Goal: Task Accomplishment & Management: Complete application form

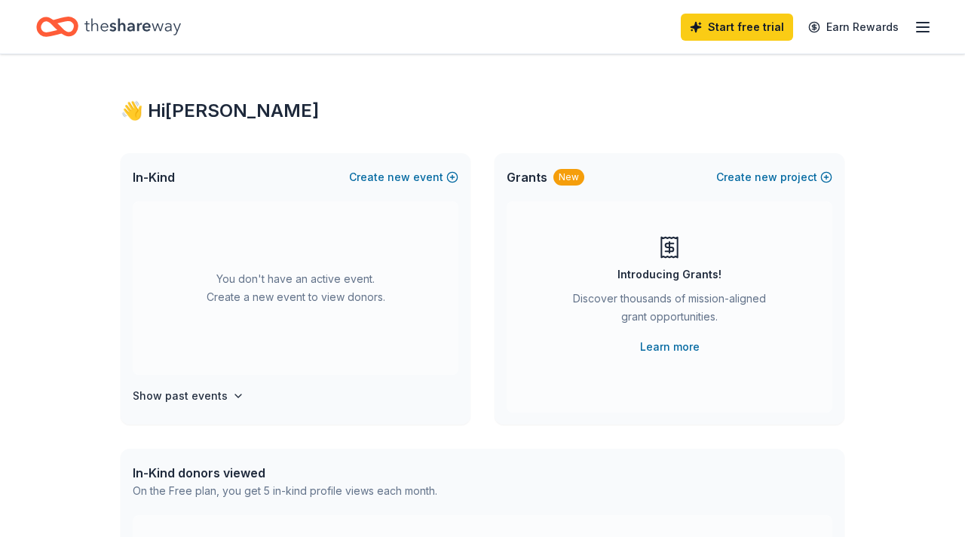
scroll to position [3, 0]
click at [425, 182] on button "Create new event" at bounding box center [403, 178] width 109 height 18
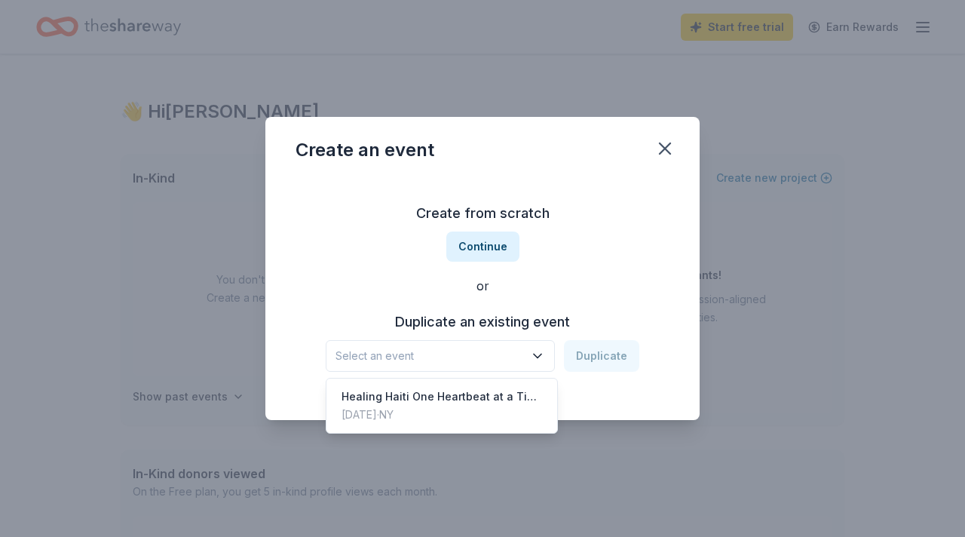
click at [503, 347] on span "Select an event" at bounding box center [429, 356] width 188 height 18
click at [480, 405] on div "[DATE] · [GEOGRAPHIC_DATA]" at bounding box center [441, 414] width 200 height 18
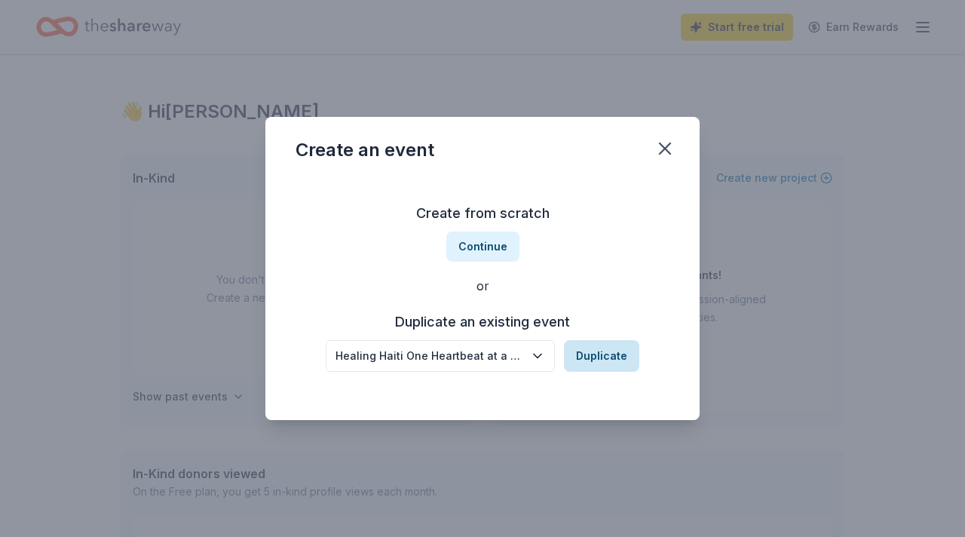
click at [594, 348] on button "Duplicate" at bounding box center [601, 356] width 75 height 32
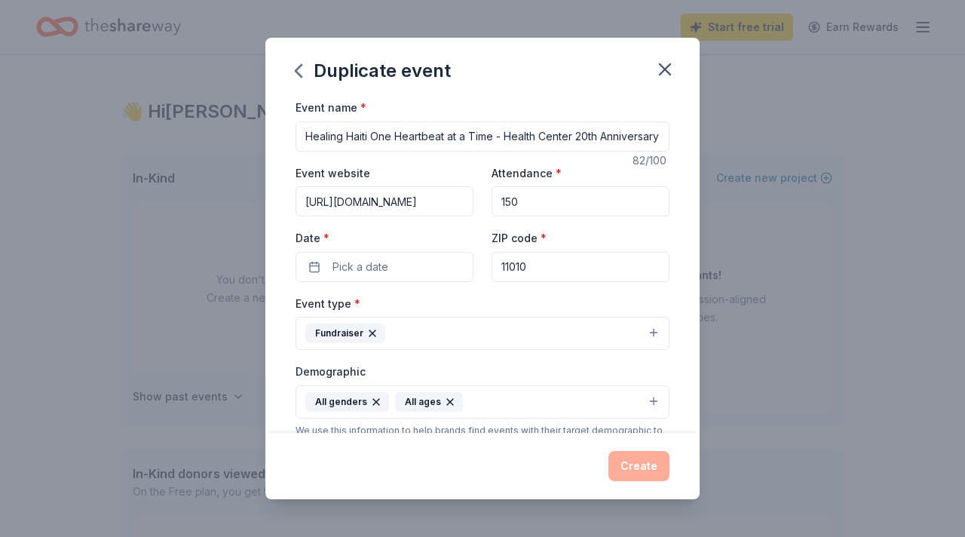
click at [534, 131] on input "Healing Haiti One Heartbeat at a Time - Health Center 20th Anniversary Celebrat…" at bounding box center [482, 136] width 374 height 30
click at [303, 138] on input "Healing Haiti One Heartbeat at a Time - Health Center 20th Anniversary Celebrat…" at bounding box center [482, 136] width 374 height 30
drag, startPoint x: 303, startPoint y: 138, endPoint x: 776, endPoint y: 169, distance: 474.3
click at [776, 169] on div "Duplicate event Event name * Healing Haiti One Heartbeat at a Time - Health Cen…" at bounding box center [482, 268] width 965 height 537
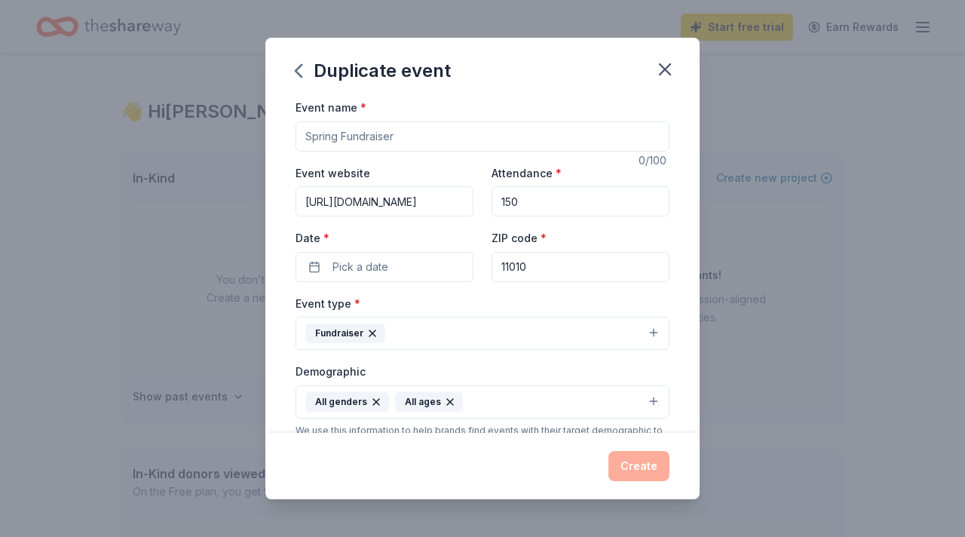
scroll to position [0, 0]
paste input "ServeHAITI/[PERSON_NAME] Media 20th Anniversary Gala"
type input "ServeHAITI/[PERSON_NAME] Media 20th Anniversary Gala"
click at [541, 194] on input "150" at bounding box center [580, 201] width 178 height 30
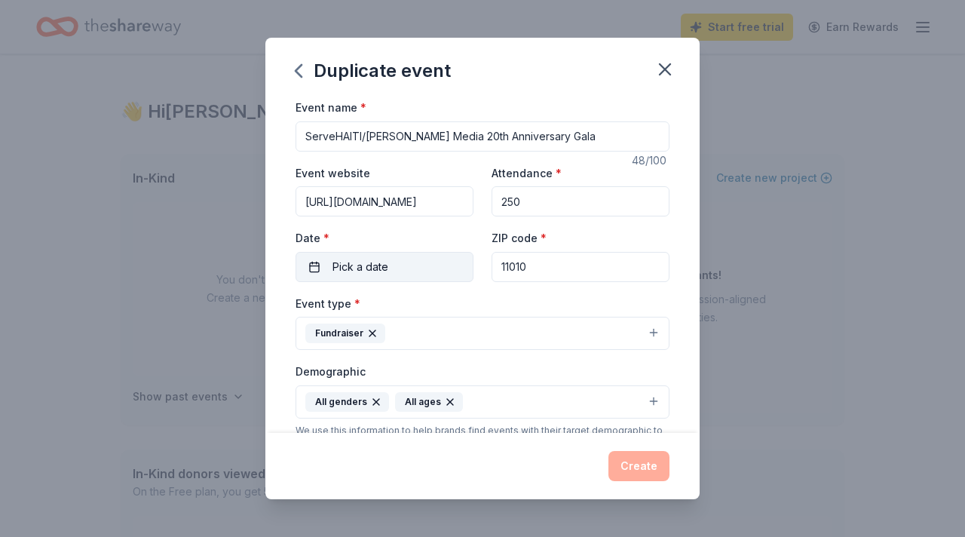
type input "250"
click at [390, 265] on button "Pick a date" at bounding box center [384, 267] width 178 height 30
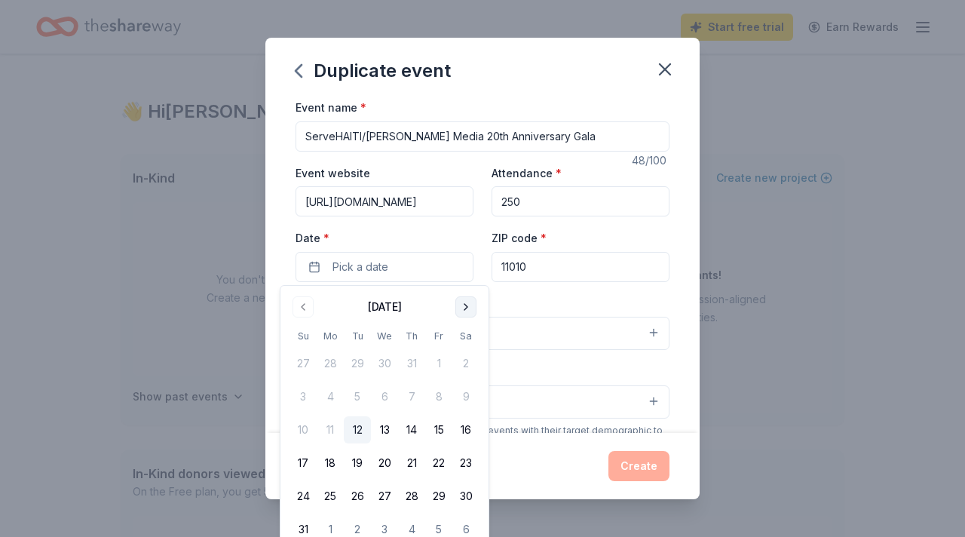
click at [462, 306] on button "Go to next month" at bounding box center [465, 306] width 21 height 21
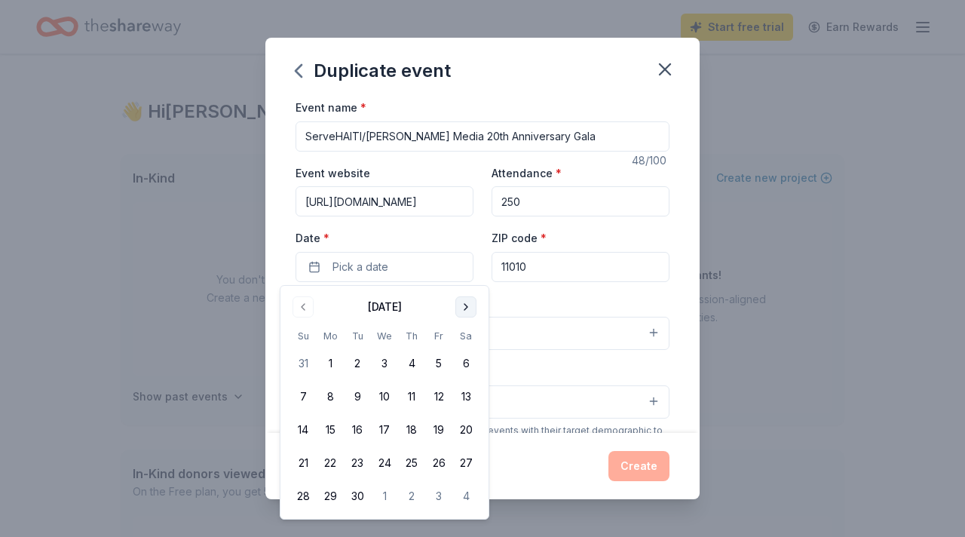
click at [462, 306] on button "Go to next month" at bounding box center [465, 306] width 21 height 21
click at [467, 400] on button "8" at bounding box center [465, 396] width 27 height 27
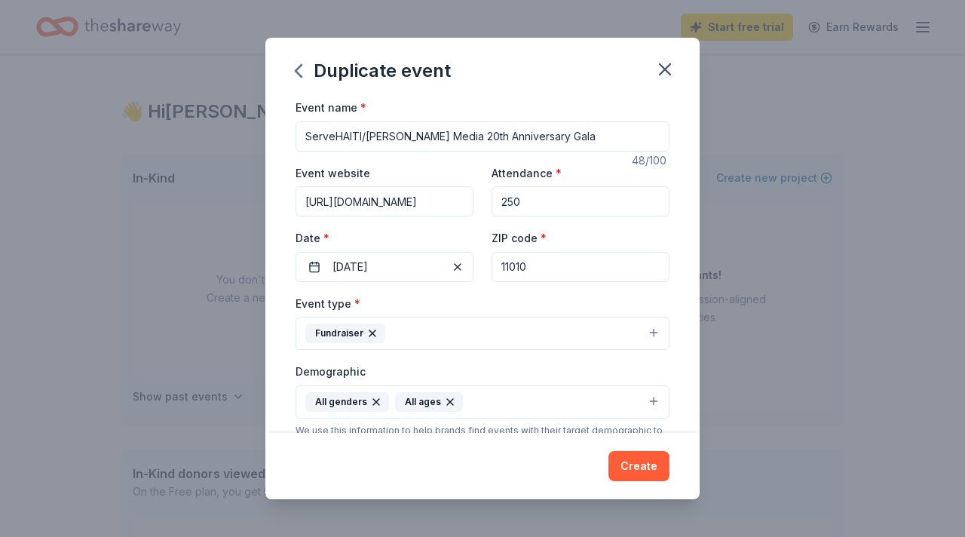
click at [395, 229] on div "Date * [DATE]" at bounding box center [384, 255] width 178 height 54
click at [390, 203] on input "[URL][DOMAIN_NAME]" at bounding box center [384, 201] width 178 height 30
drag, startPoint x: 303, startPoint y: 203, endPoint x: 566, endPoint y: 218, distance: 263.4
click at [566, 218] on div "Event website [URL][DOMAIN_NAME] Attendance * 250 Date * [DATE] ZIP code * 11010" at bounding box center [482, 223] width 374 height 118
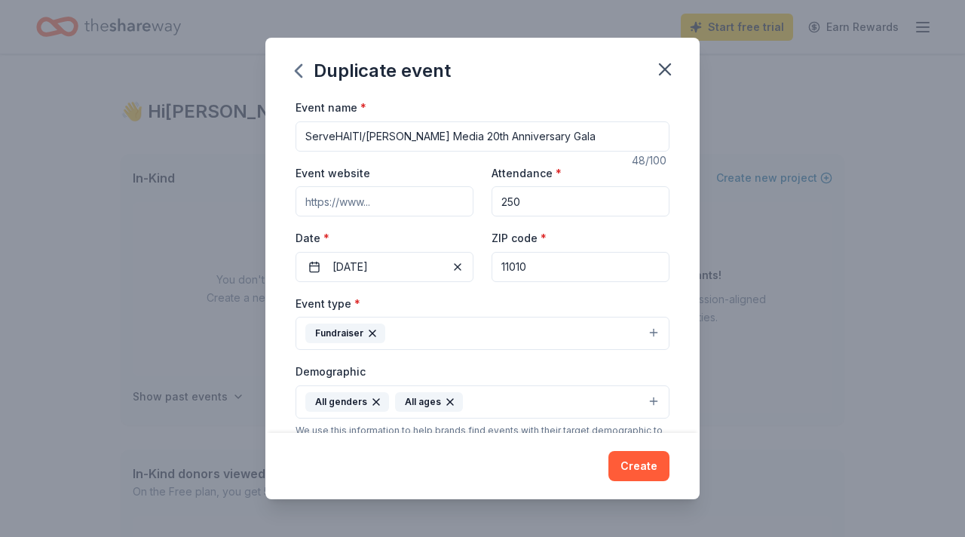
scroll to position [0, 0]
paste input "[URL][DOMAIN_NAME]"
type input "[URL][DOMAIN_NAME]"
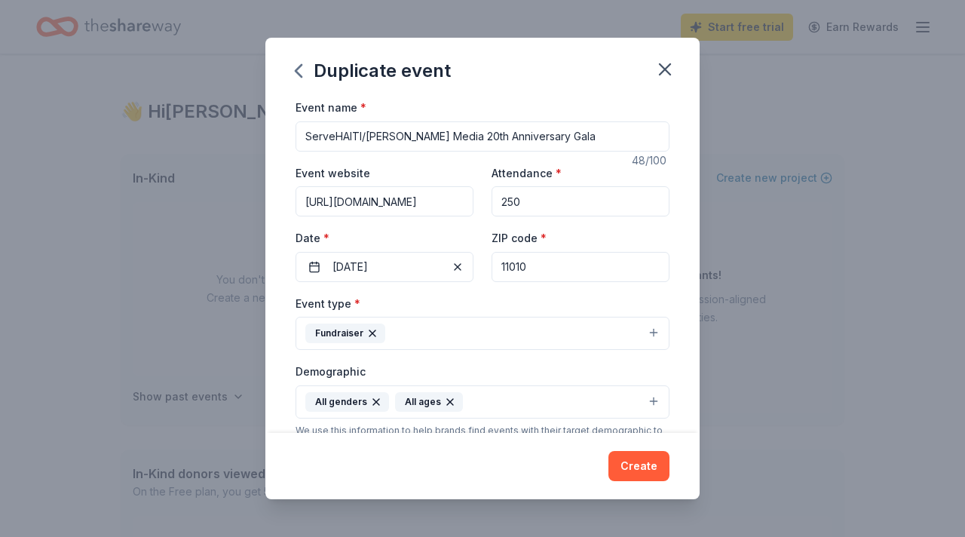
click at [561, 270] on input "11010" at bounding box center [580, 267] width 178 height 30
drag, startPoint x: 561, startPoint y: 270, endPoint x: 487, endPoint y: 267, distance: 73.9
click at [487, 267] on div "Event website [URL][DOMAIN_NAME] Attendance * 250 Date * [DATE] ZIP code * 11010" at bounding box center [482, 223] width 374 height 118
type input "30319"
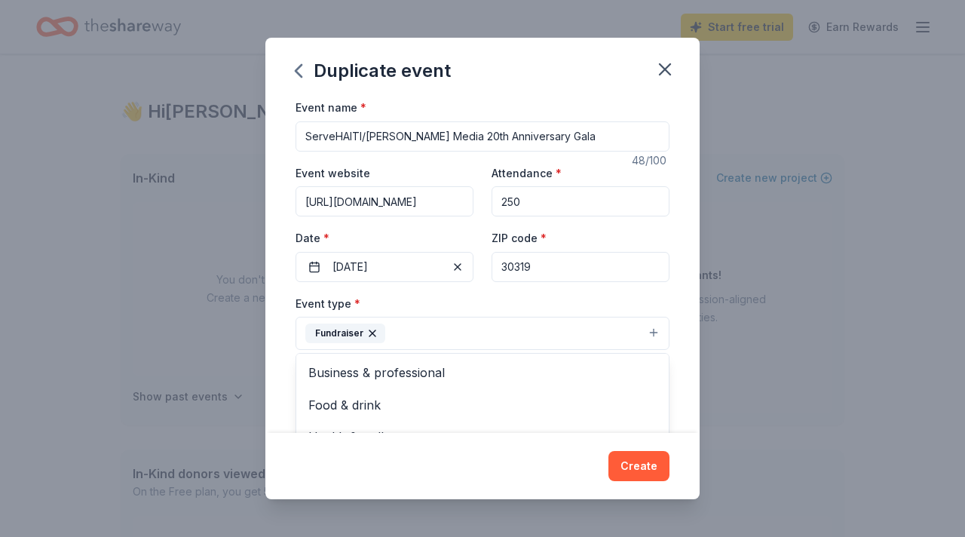
click at [652, 329] on button "Fundraiser" at bounding box center [482, 333] width 374 height 33
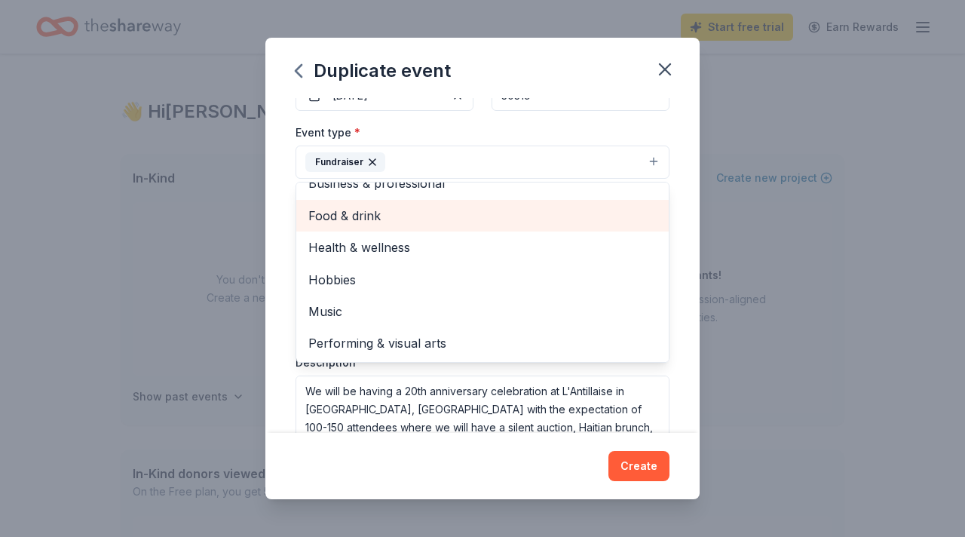
scroll to position [173, 0]
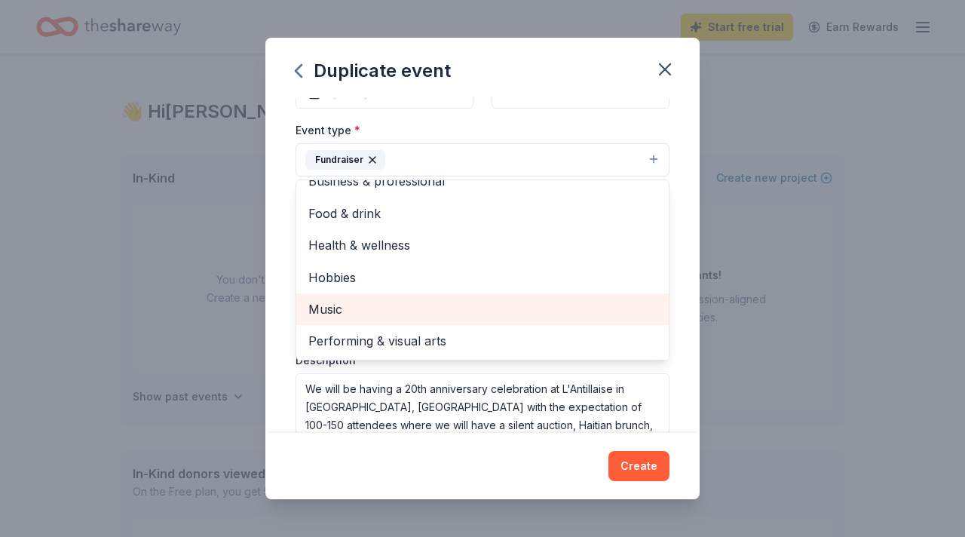
click at [395, 310] on span "Music" at bounding box center [482, 309] width 348 height 20
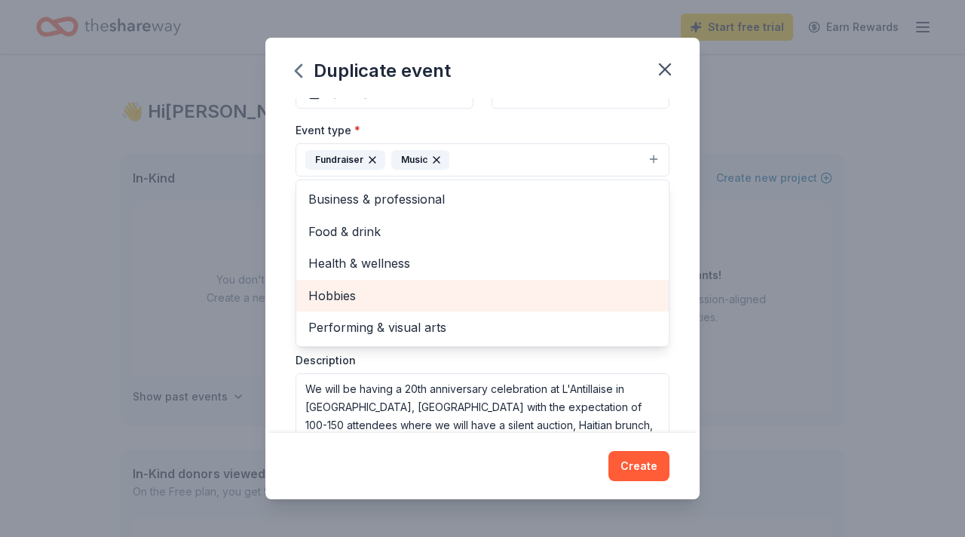
scroll to position [0, 0]
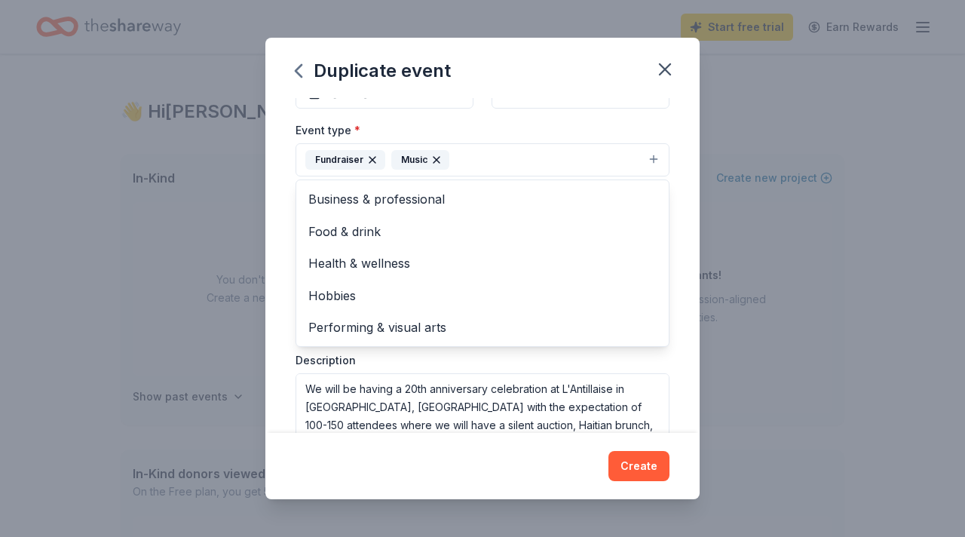
click at [607, 124] on div "Event type * Fundraiser Music Business & professional Food & drink Health & wel…" at bounding box center [482, 149] width 374 height 57
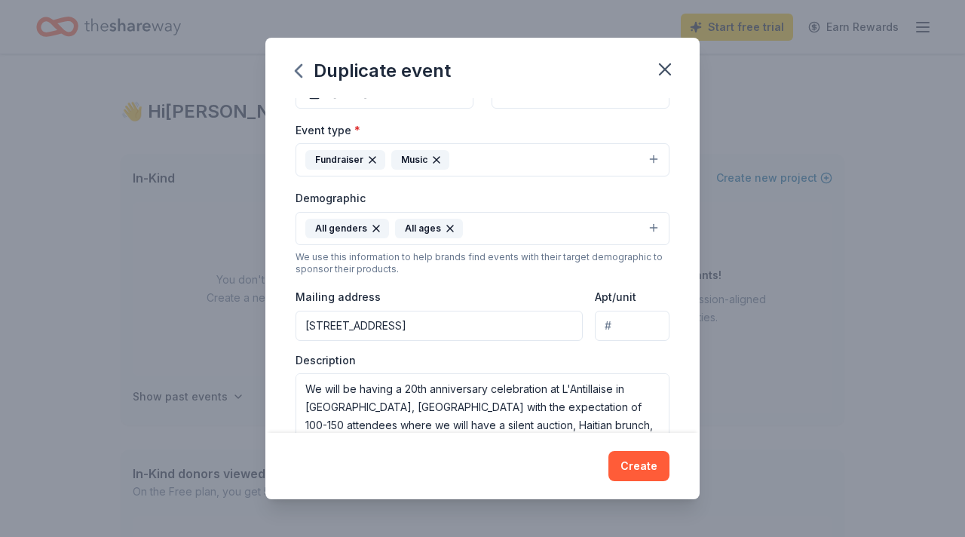
click at [648, 228] on button "All genders All ages" at bounding box center [482, 228] width 374 height 33
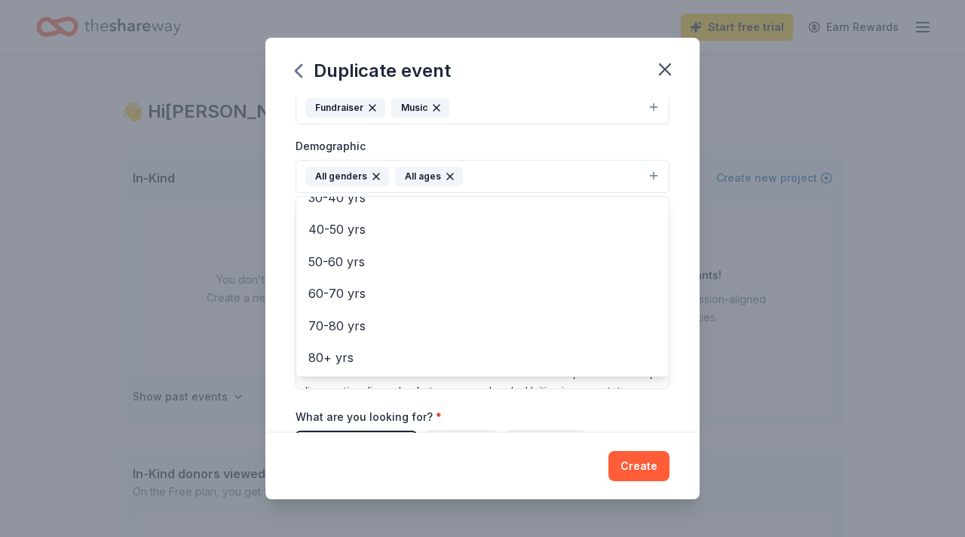
scroll to position [117, 0]
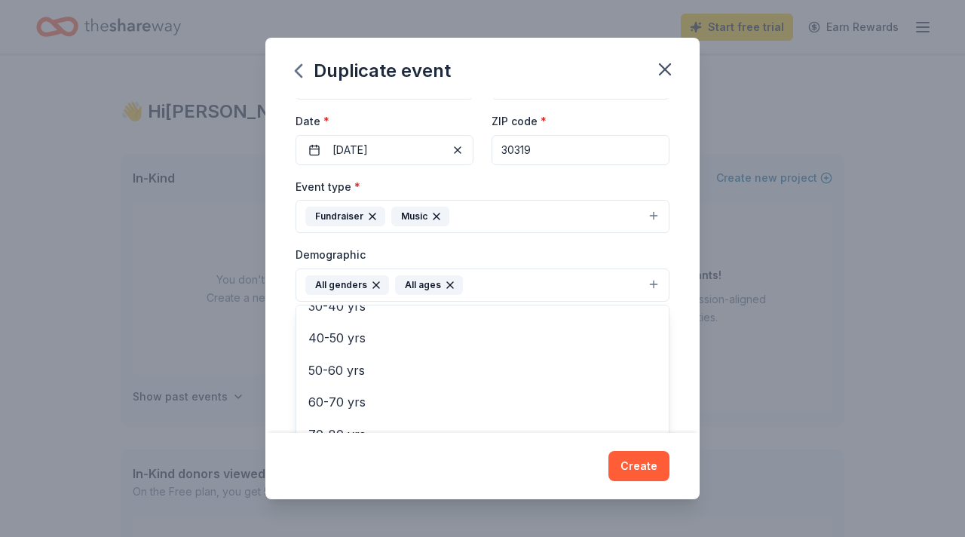
click at [583, 249] on div "Demographic All genders All ages Mostly men Mostly women 0-10 yrs 10-20 yrs 20-…" at bounding box center [482, 273] width 374 height 57
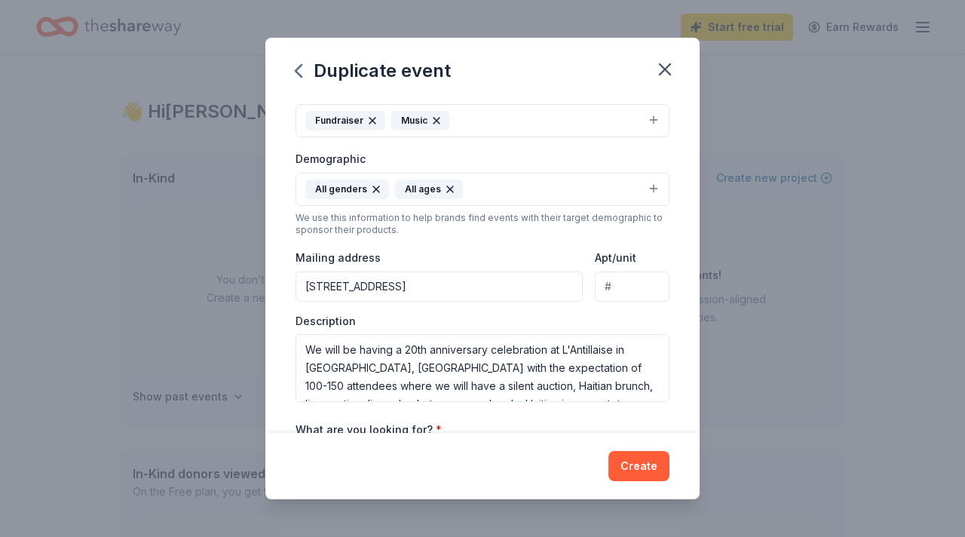
scroll to position [227, 0]
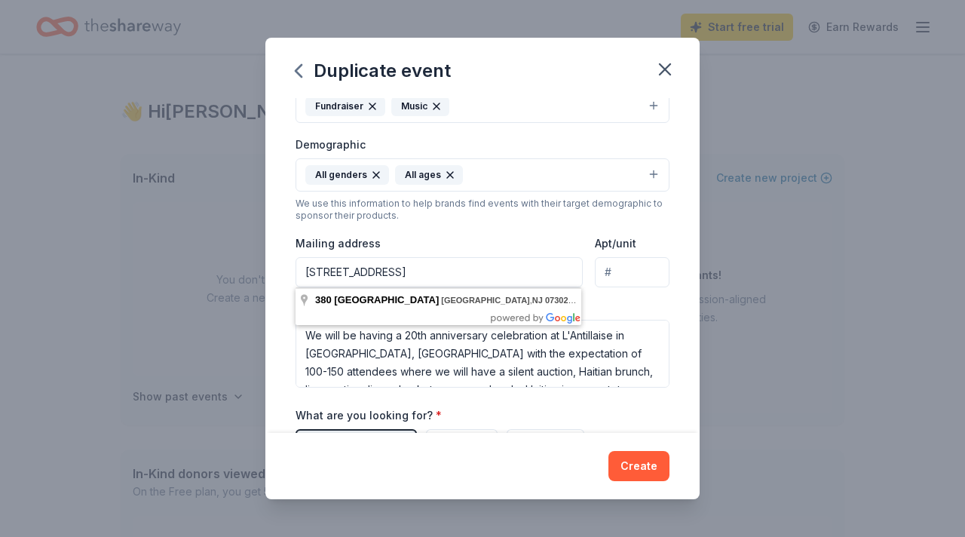
drag, startPoint x: 519, startPoint y: 271, endPoint x: 292, endPoint y: 268, distance: 227.6
click at [292, 268] on div "Event name * ServeHAITI/[PERSON_NAME] Media 20th Anniversary Gala 48 /100 Event…" at bounding box center [482, 265] width 434 height 335
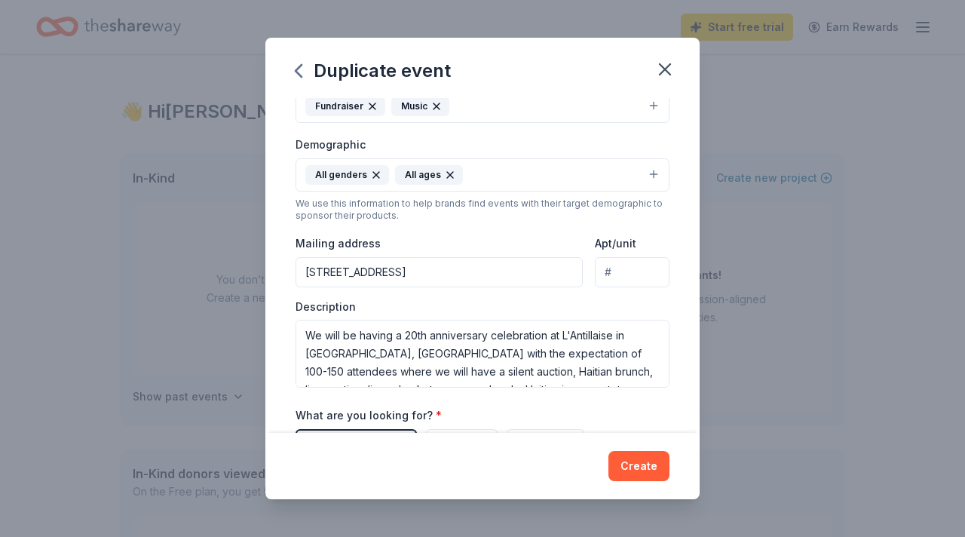
type input "[STREET_ADDRESS]"
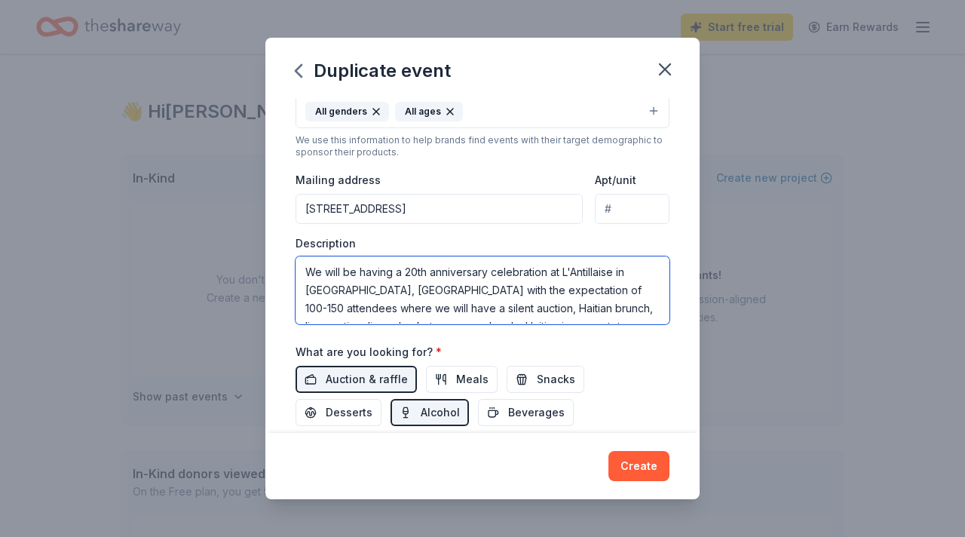
scroll to position [18, 0]
drag, startPoint x: 307, startPoint y: 272, endPoint x: 553, endPoint y: 365, distance: 263.3
click at [553, 365] on div "Event name * ServeHAITI/[PERSON_NAME] Media 20th Anniversary Gala 48 /100 Event…" at bounding box center [482, 157] width 374 height 699
paste textarea "gala celebration of our Health Center at [GEOGRAPHIC_DATA] Perimeter at [PERSON…"
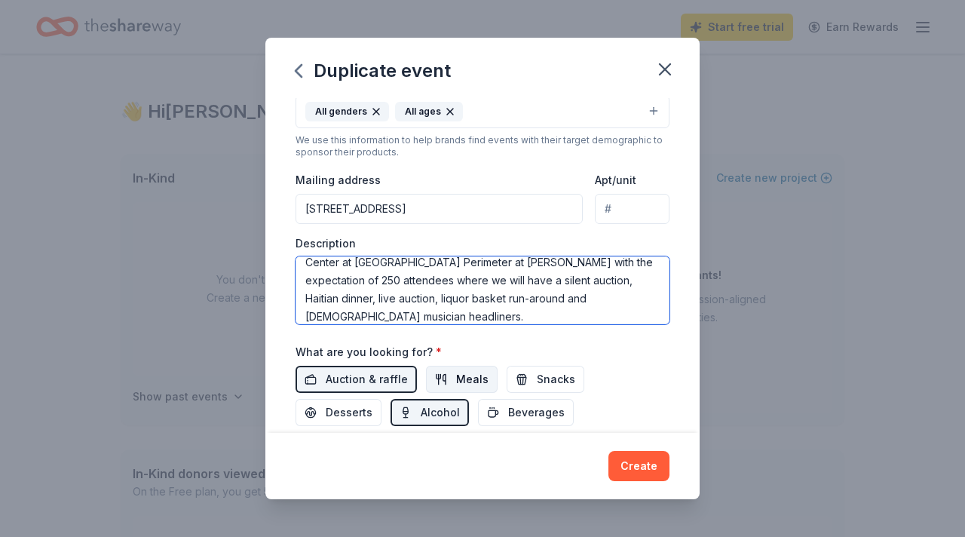
type textarea "We will be having a 20th anniversary gala celebration of our Health Center at […"
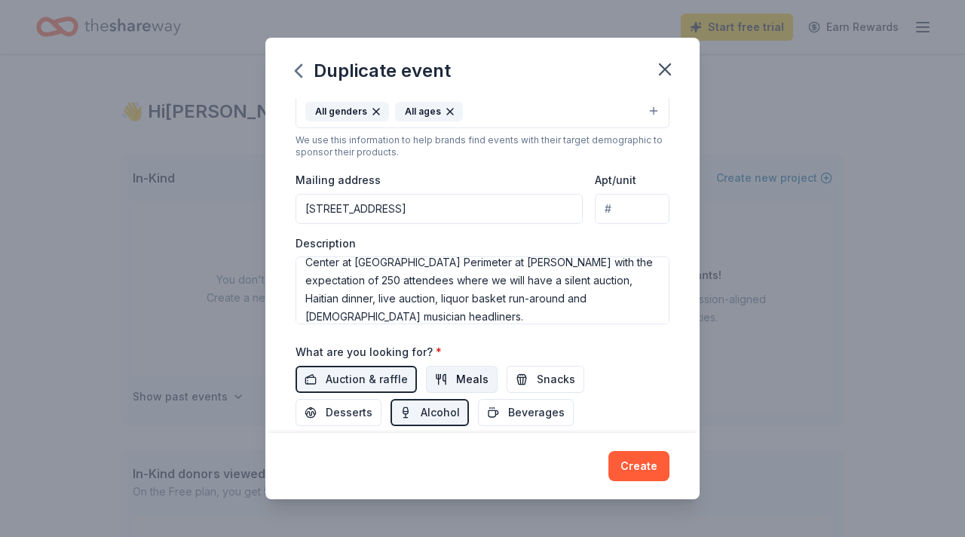
click at [473, 366] on button "Meals" at bounding box center [462, 379] width 72 height 27
click at [653, 467] on button "Create" at bounding box center [638, 466] width 61 height 30
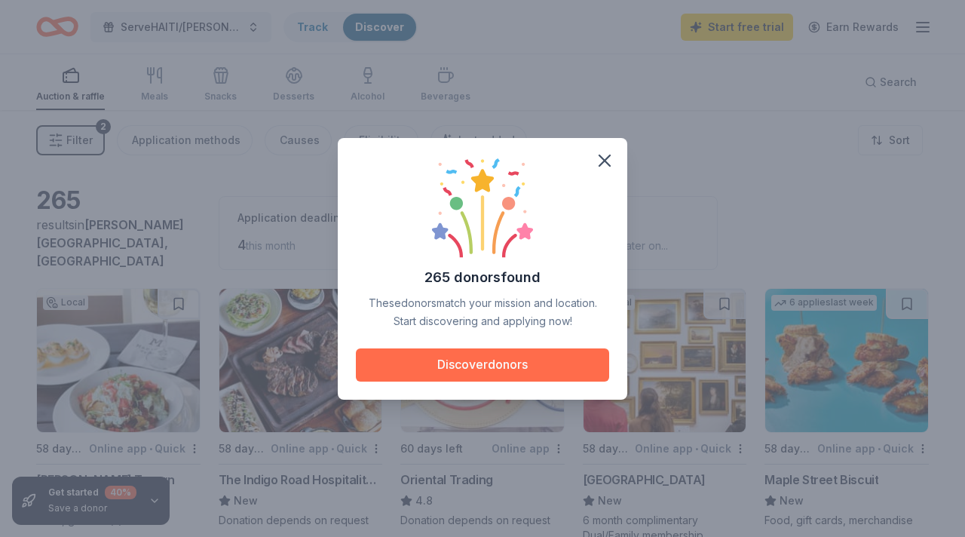
click at [536, 374] on button "Discover donors" at bounding box center [482, 364] width 253 height 33
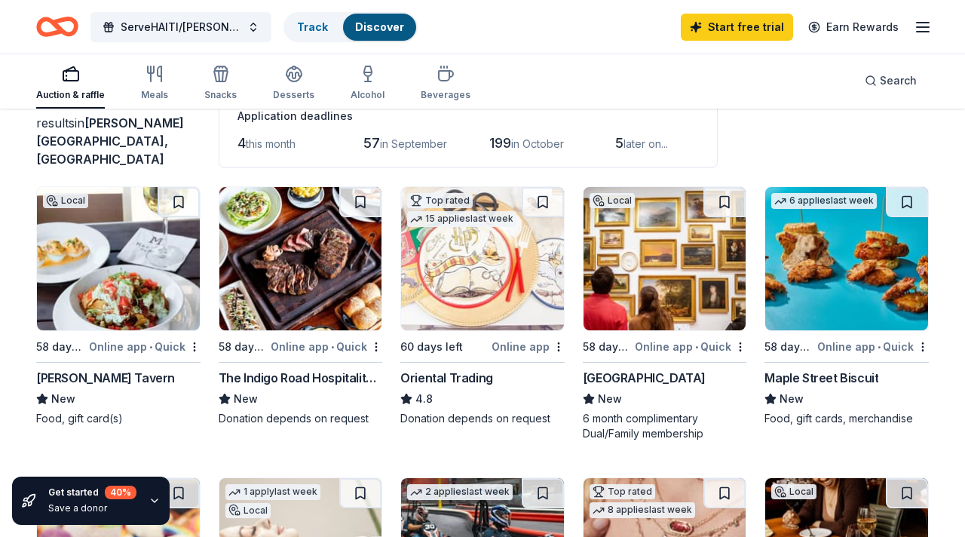
scroll to position [76, 0]
